Goal: Task Accomplishment & Management: Manage account settings

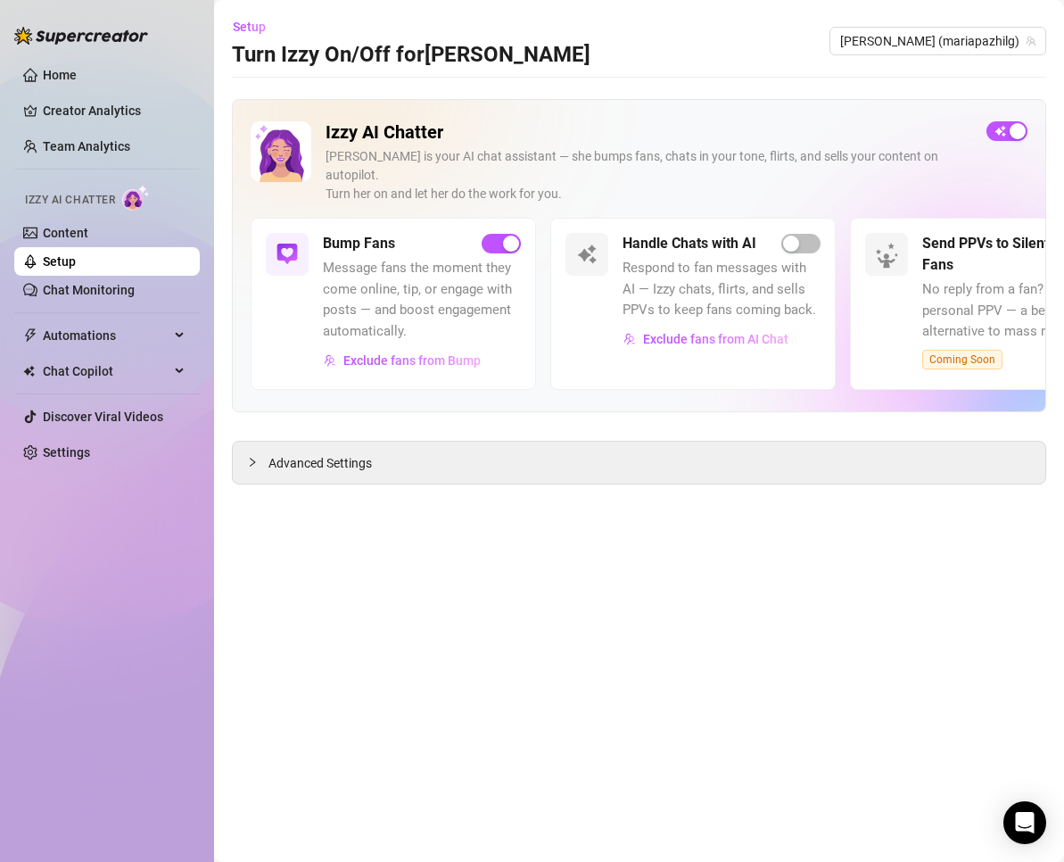
click at [617, 61] on div "Setup Turn Izzy On/Off for [PERSON_NAME] [PERSON_NAME] (mariapazhilg)" at bounding box center [639, 40] width 814 height 57
click at [670, 332] on span "Exclude fans from AI Chat" at bounding box center [715, 339] width 145 height 14
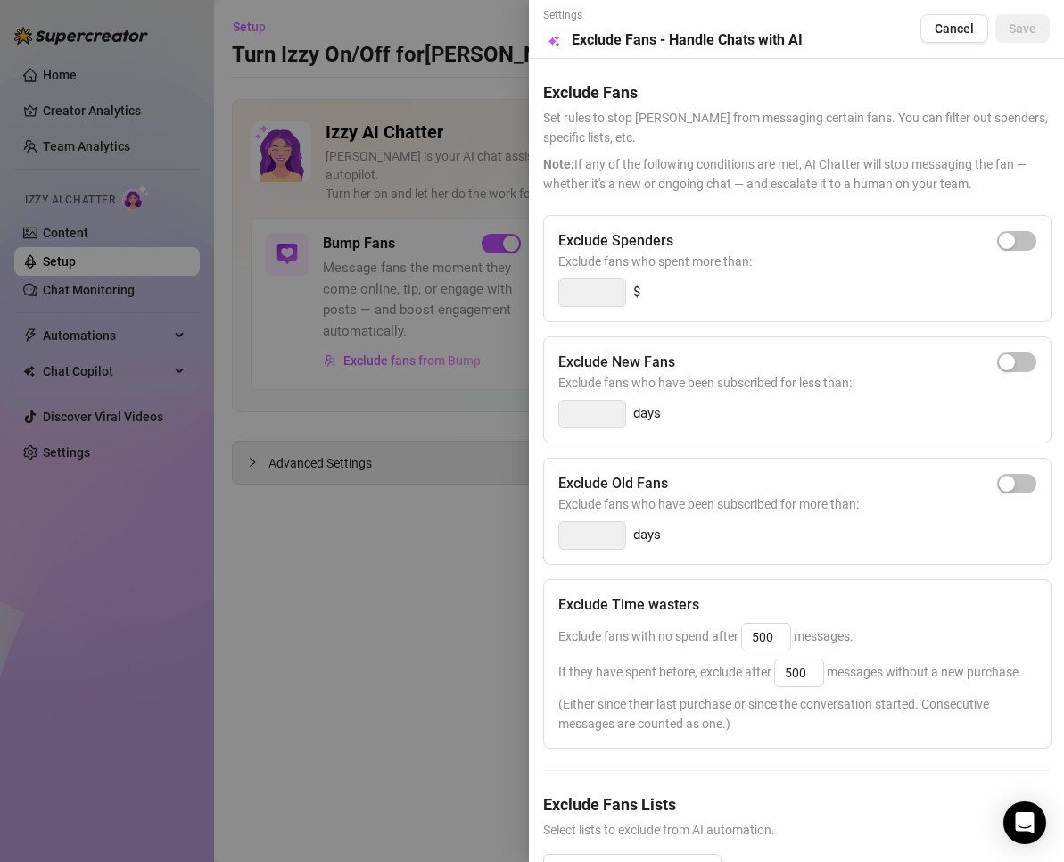
click at [1006, 243] on span "button" at bounding box center [1016, 241] width 39 height 20
drag, startPoint x: 605, startPoint y: 291, endPoint x: 523, endPoint y: 286, distance: 82.2
click at [523, 286] on div "Settings Preview Exclude Fans - Handle Chats with AI Cancel Save Exclude Fans S…" at bounding box center [532, 431] width 1064 height 862
type input "20"
click at [839, 290] on div "20 $" at bounding box center [797, 292] width 478 height 29
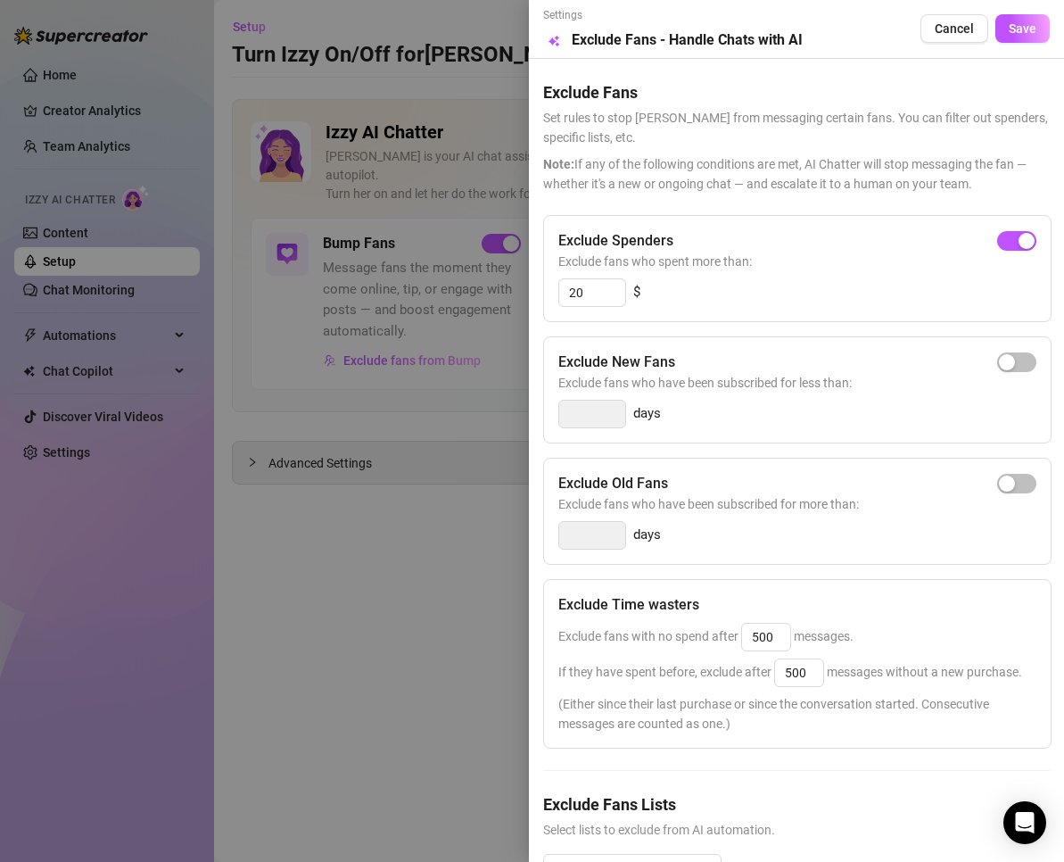
scroll to position [91, 0]
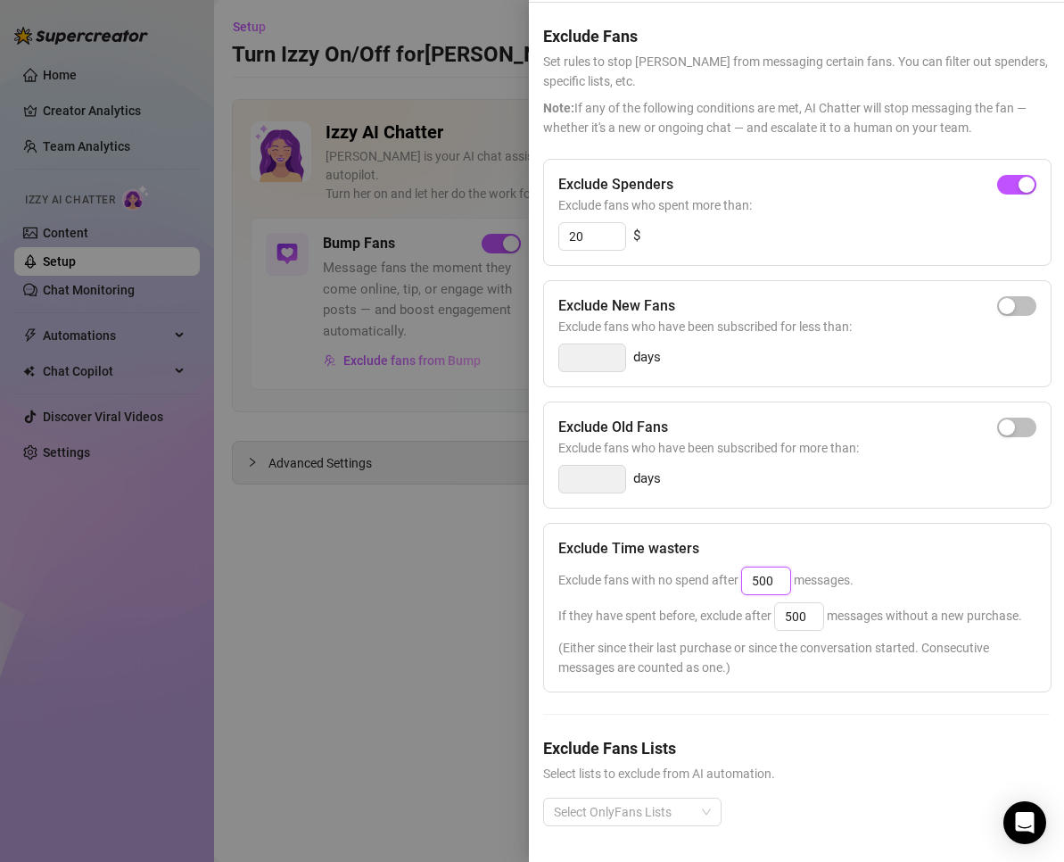
click at [772, 567] on input "500" at bounding box center [766, 580] width 48 height 27
drag, startPoint x: 780, startPoint y: 540, endPoint x: 633, endPoint y: 521, distance: 147.5
click at [633, 523] on div "Exclude Time wasters Exclude fans with no spend after 500 messages. If they hav…" at bounding box center [797, 607] width 508 height 169
click at [948, 717] on div "Exclude Spenders Exclude fans who spent more than: 20 $ Exclude New Fans Exclud…" at bounding box center [796, 507] width 507 height 696
drag, startPoint x: 776, startPoint y: 541, endPoint x: 700, endPoint y: 531, distance: 76.6
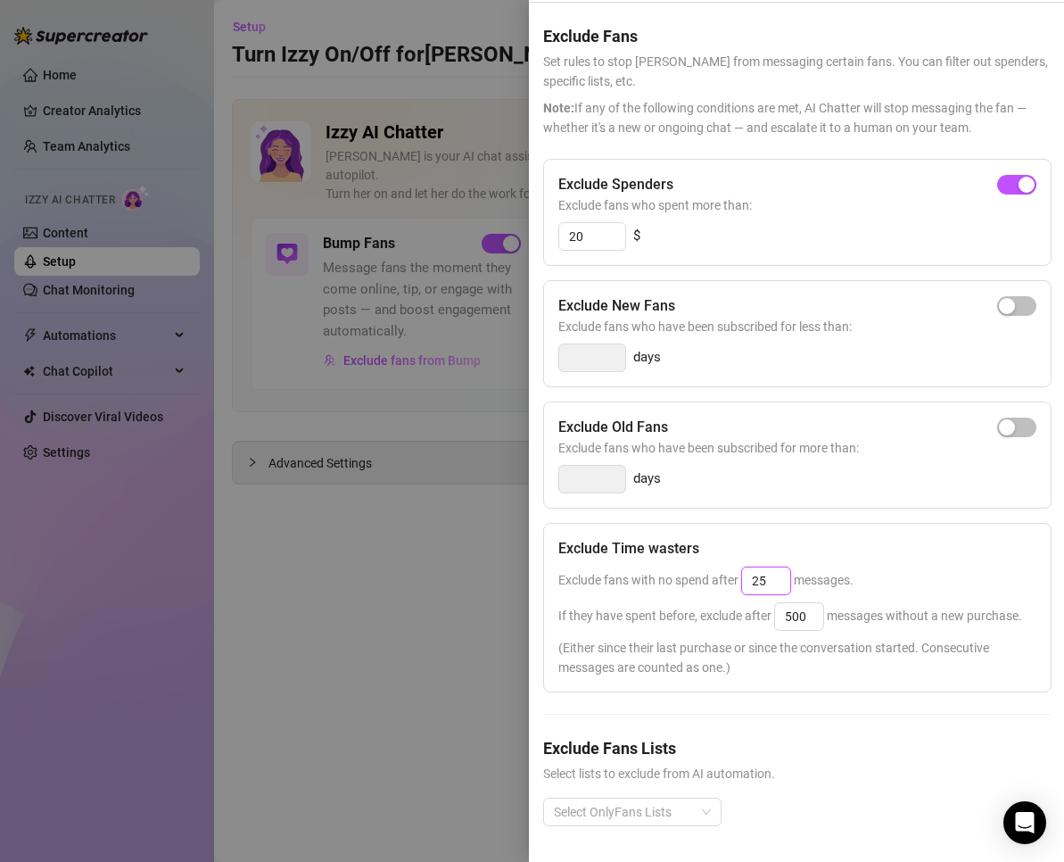
click at [700, 566] on div "Exclude fans with no spend after 25 messages." at bounding box center [797, 580] width 478 height 29
drag, startPoint x: 783, startPoint y: 549, endPoint x: 666, endPoint y: 538, distance: 117.3
click at [666, 573] on span "Exclude fans with no spend after 500 messages." at bounding box center [705, 580] width 295 height 14
click at [797, 603] on input "500" at bounding box center [799, 616] width 48 height 27
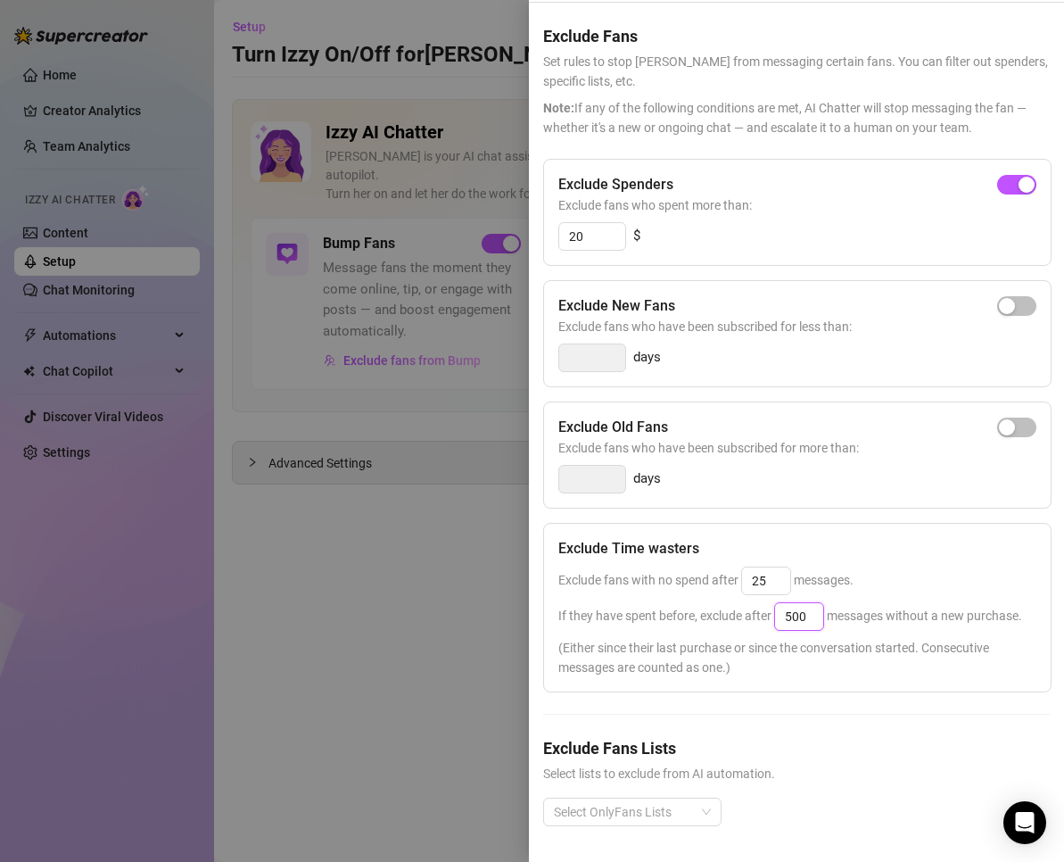
click at [797, 603] on input "500" at bounding box center [799, 616] width 48 height 27
click at [598, 573] on span "Exclude fans with no spend after 25 messages." at bounding box center [705, 580] width 295 height 14
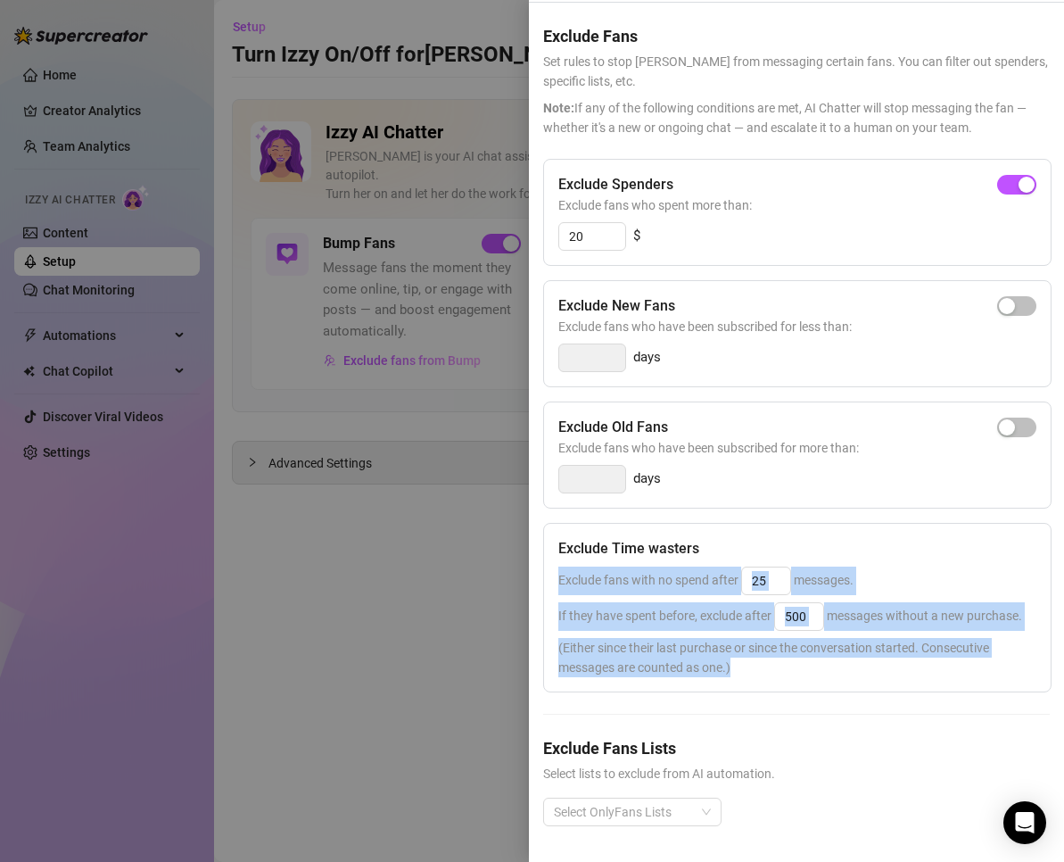
drag, startPoint x: 554, startPoint y: 541, endPoint x: 795, endPoint y: 656, distance: 266.5
click at [795, 656] on div "Exclude Time wasters Exclude fans with no spend after 25 messages. If they have…" at bounding box center [797, 607] width 508 height 169
copy div "Exclude fans with no spend after messages. If they have spent before, exclude a…"
click at [820, 603] on input "500" at bounding box center [799, 616] width 48 height 27
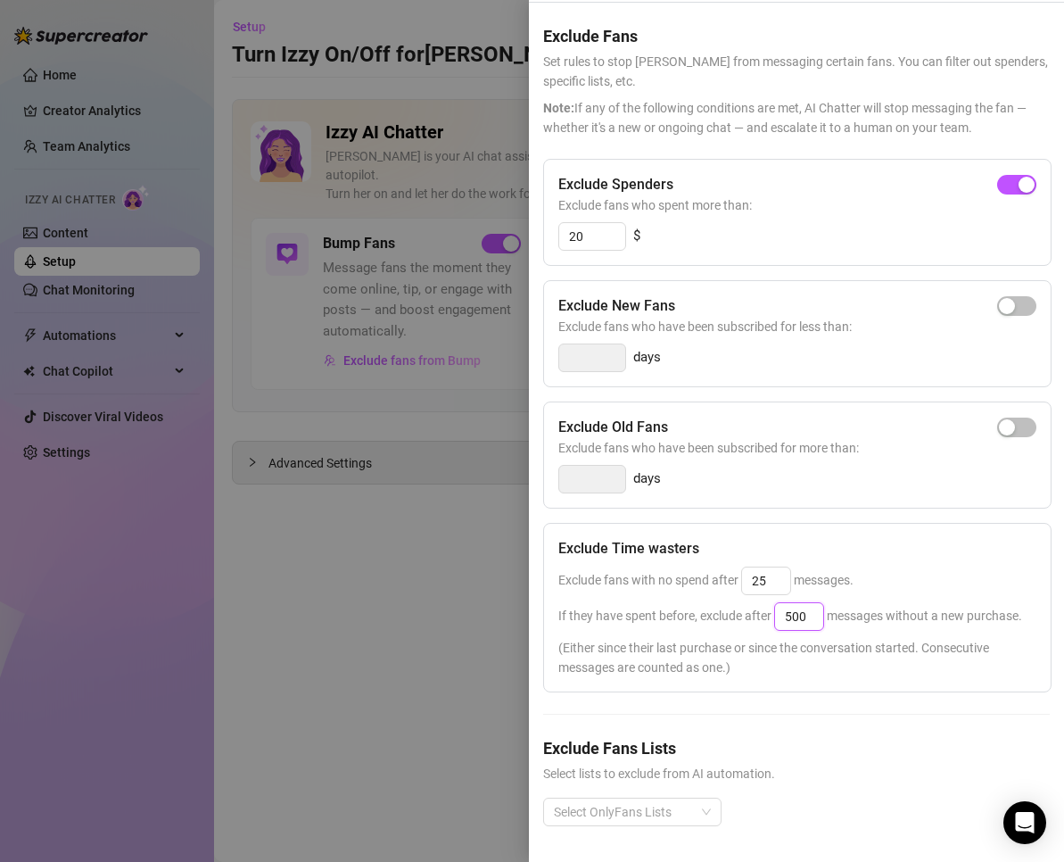
drag, startPoint x: 813, startPoint y: 585, endPoint x: 726, endPoint y: 575, distance: 87.1
click at [726, 608] on span "If they have spent before, exclude after 500 messages without a new purchase." at bounding box center [790, 615] width 464 height 14
drag, startPoint x: 775, startPoint y: 547, endPoint x: 723, endPoint y: 544, distance: 51.8
click at [723, 573] on span "Exclude fans with no spend after 25 messages." at bounding box center [705, 580] width 295 height 14
type input "500"
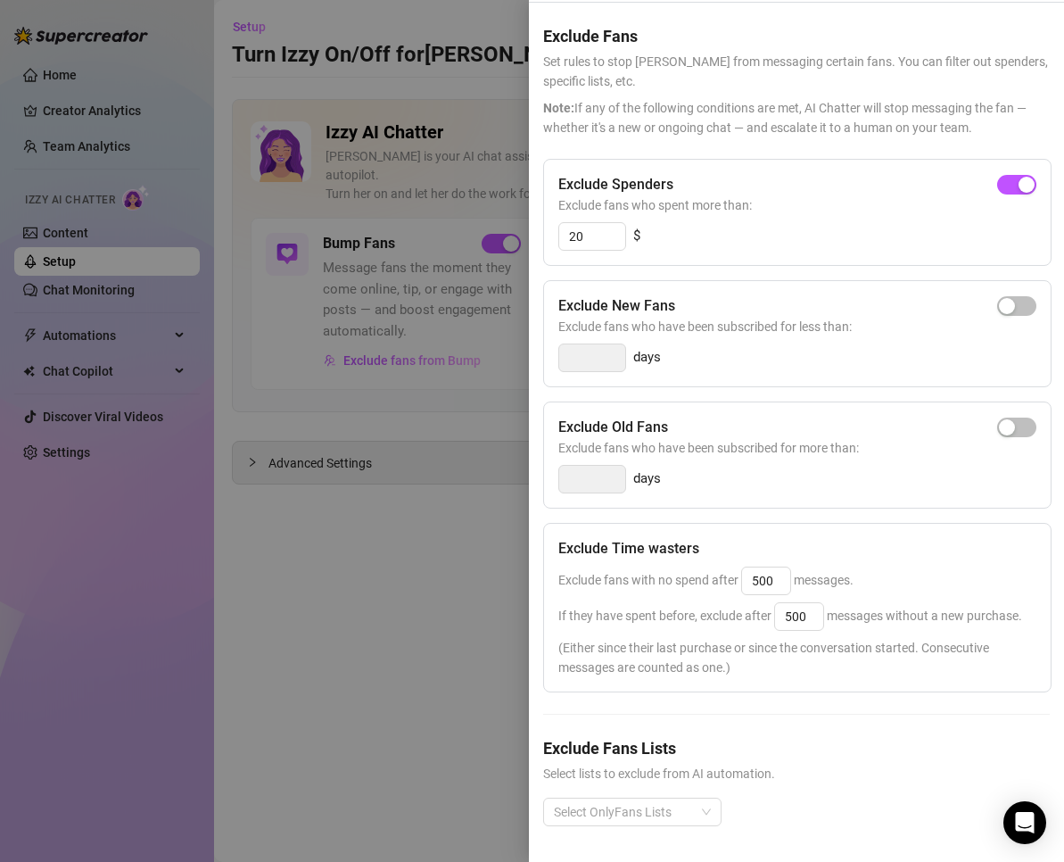
click at [898, 566] on div "Exclude fans with no spend after 500 messages." at bounding box center [797, 580] width 478 height 29
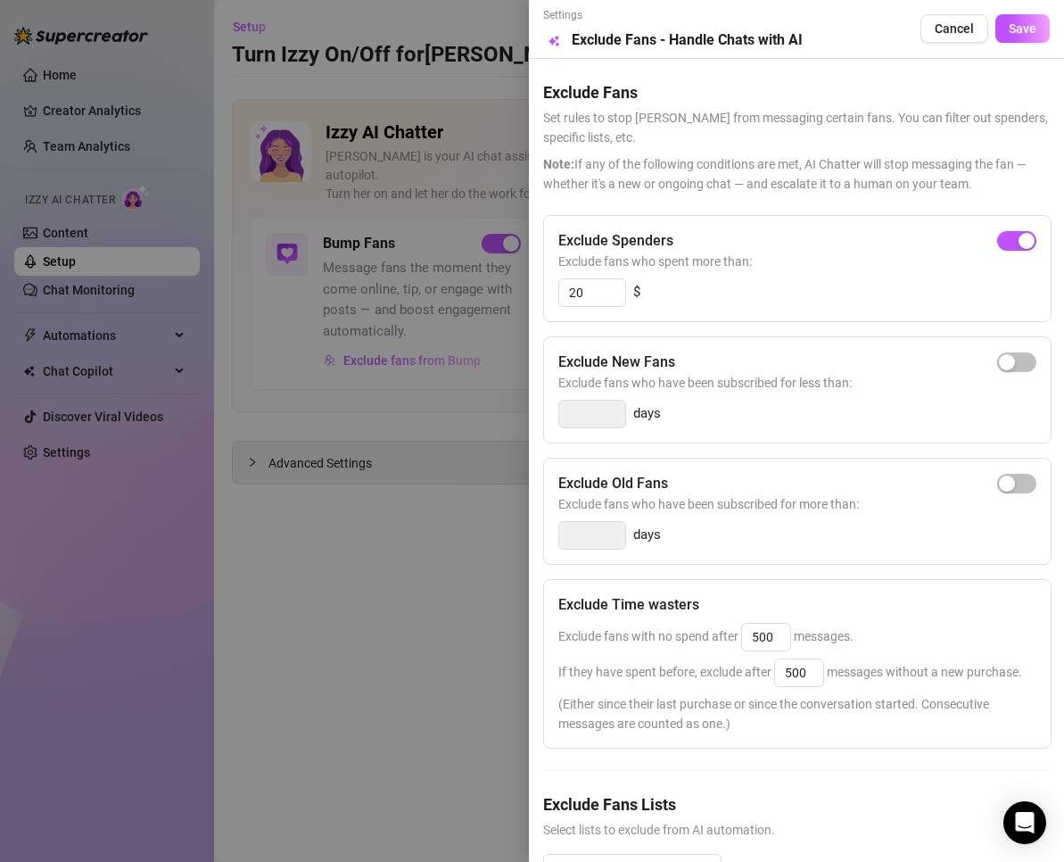
click at [1012, 26] on span "Save" at bounding box center [1023, 28] width 28 height 14
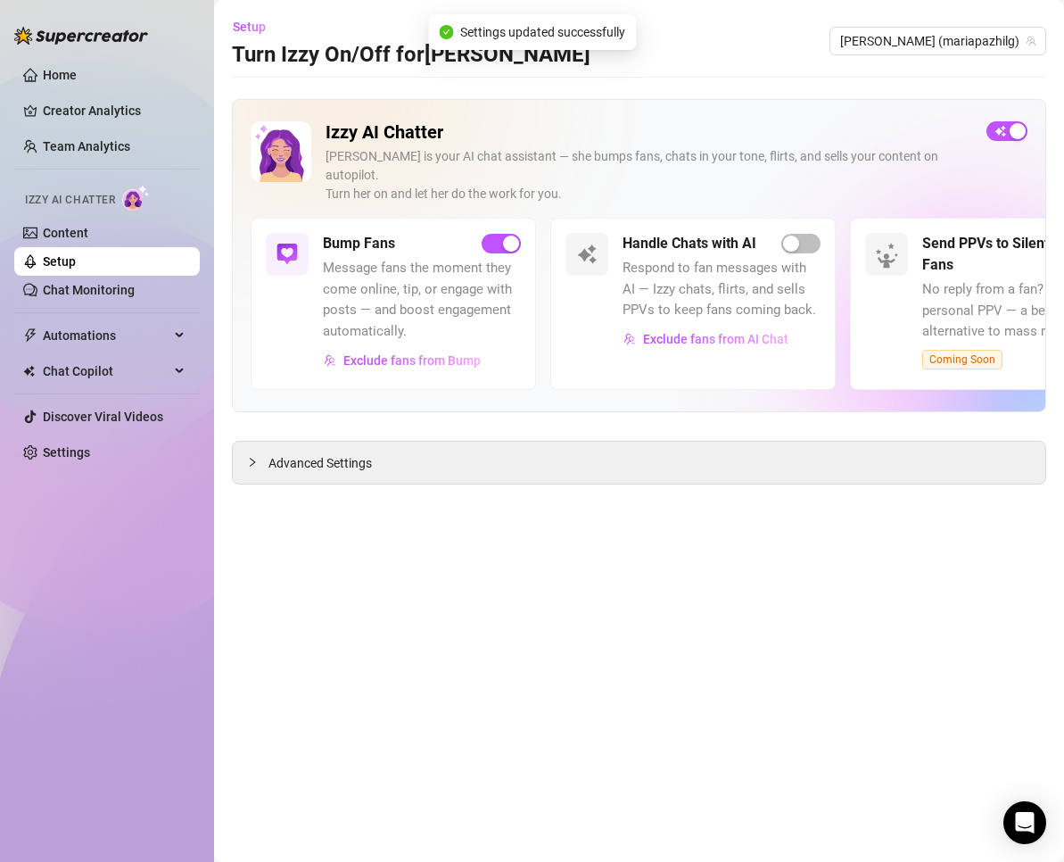
click at [803, 234] on span "button" at bounding box center [800, 244] width 39 height 20
